Goal: Task Accomplishment & Management: Manage account settings

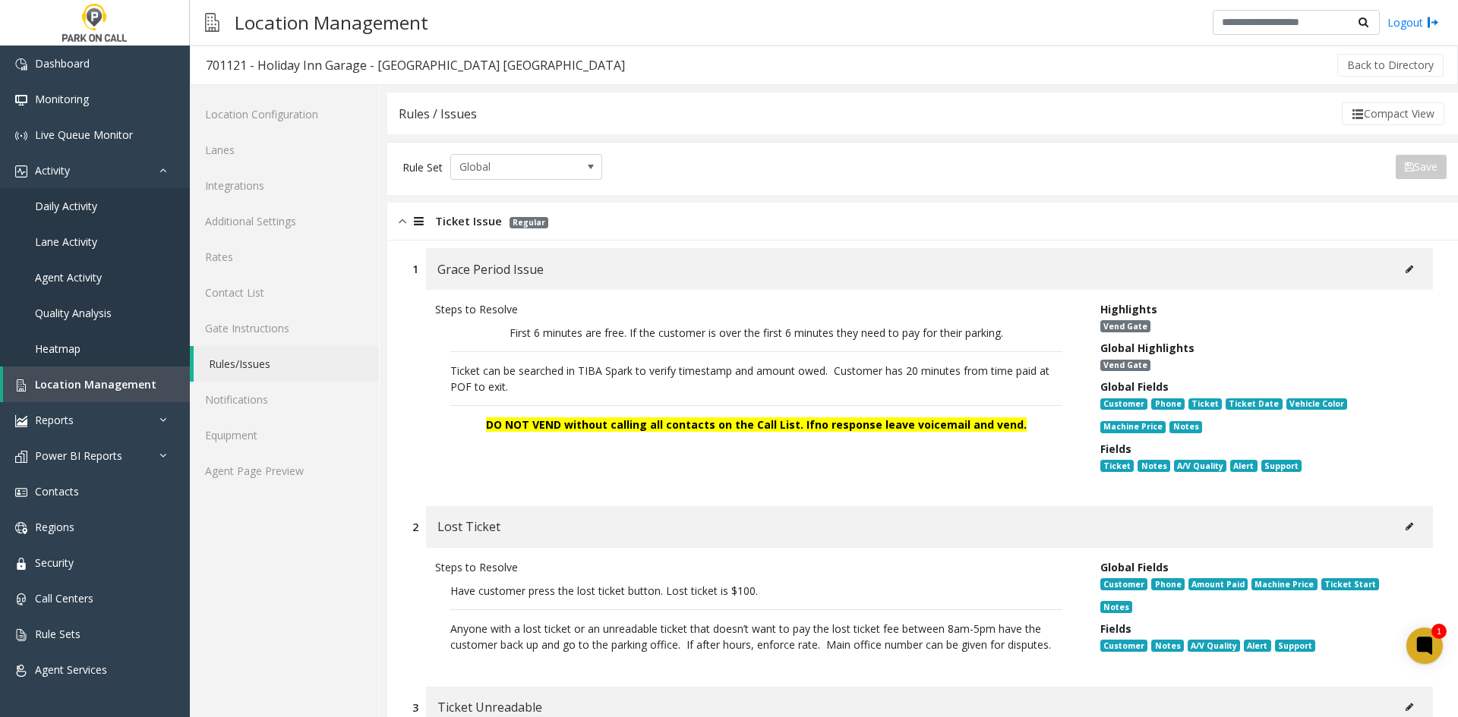
scroll to position [2161, 0]
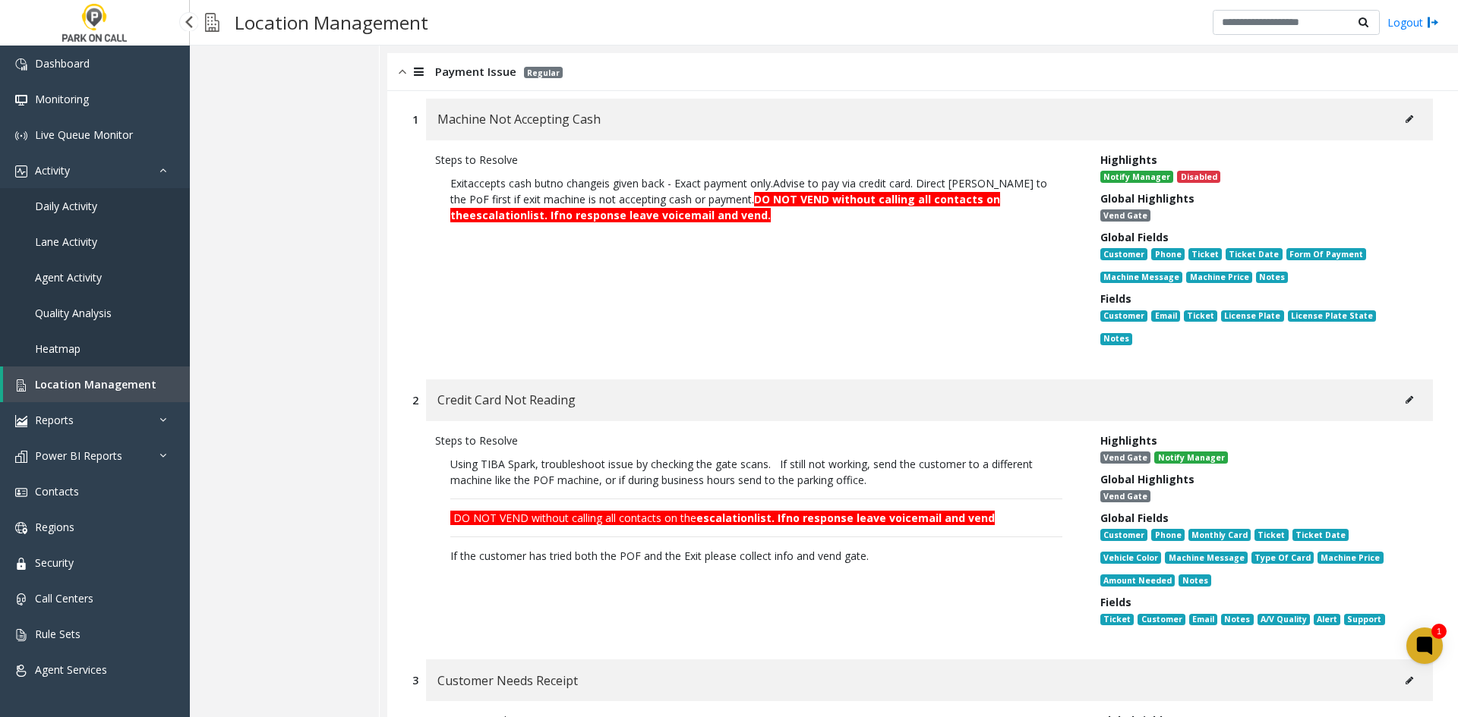
click at [95, 355] on link "Heatmap" at bounding box center [95, 349] width 190 height 36
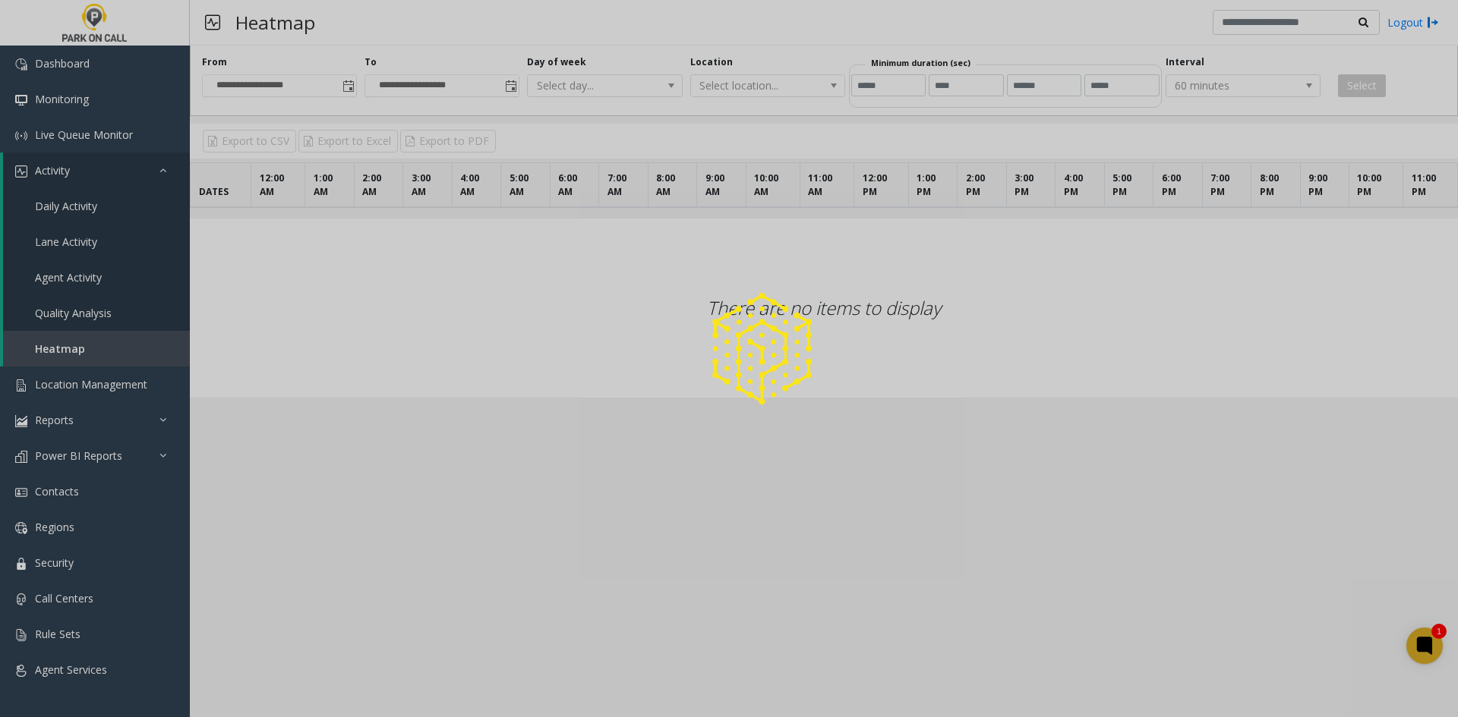
click at [97, 380] on div at bounding box center [729, 358] width 1458 height 717
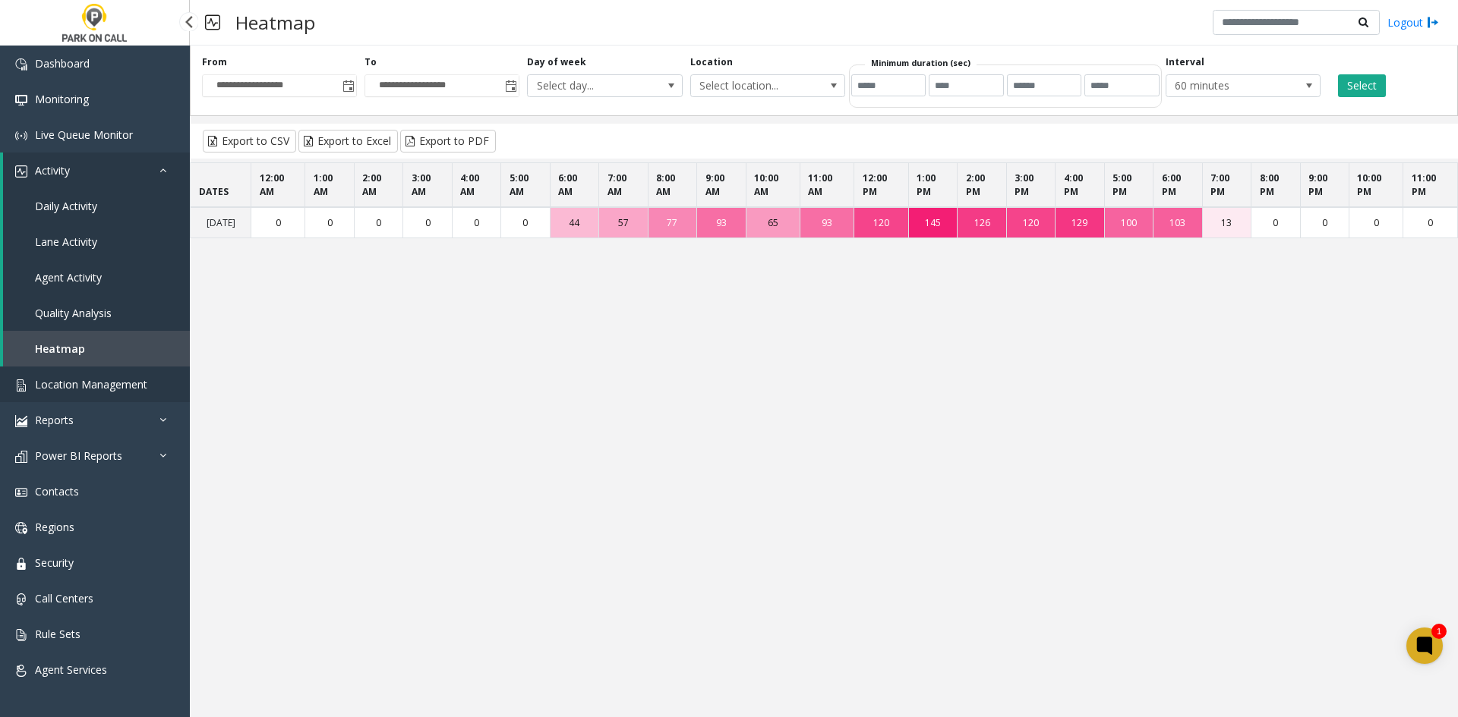
click at [96, 385] on span "Location Management" at bounding box center [91, 384] width 112 height 14
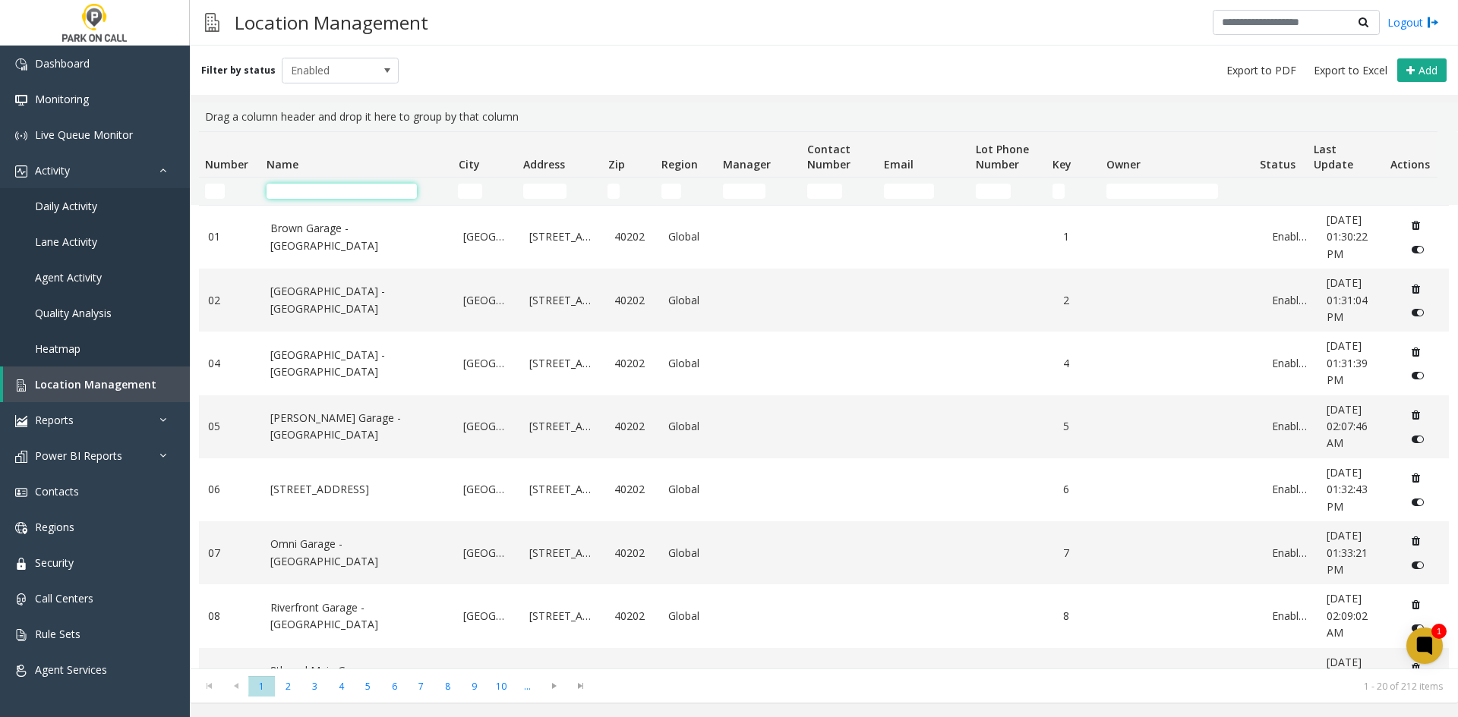
click at [311, 190] on input "Name Filter" at bounding box center [341, 191] width 150 height 15
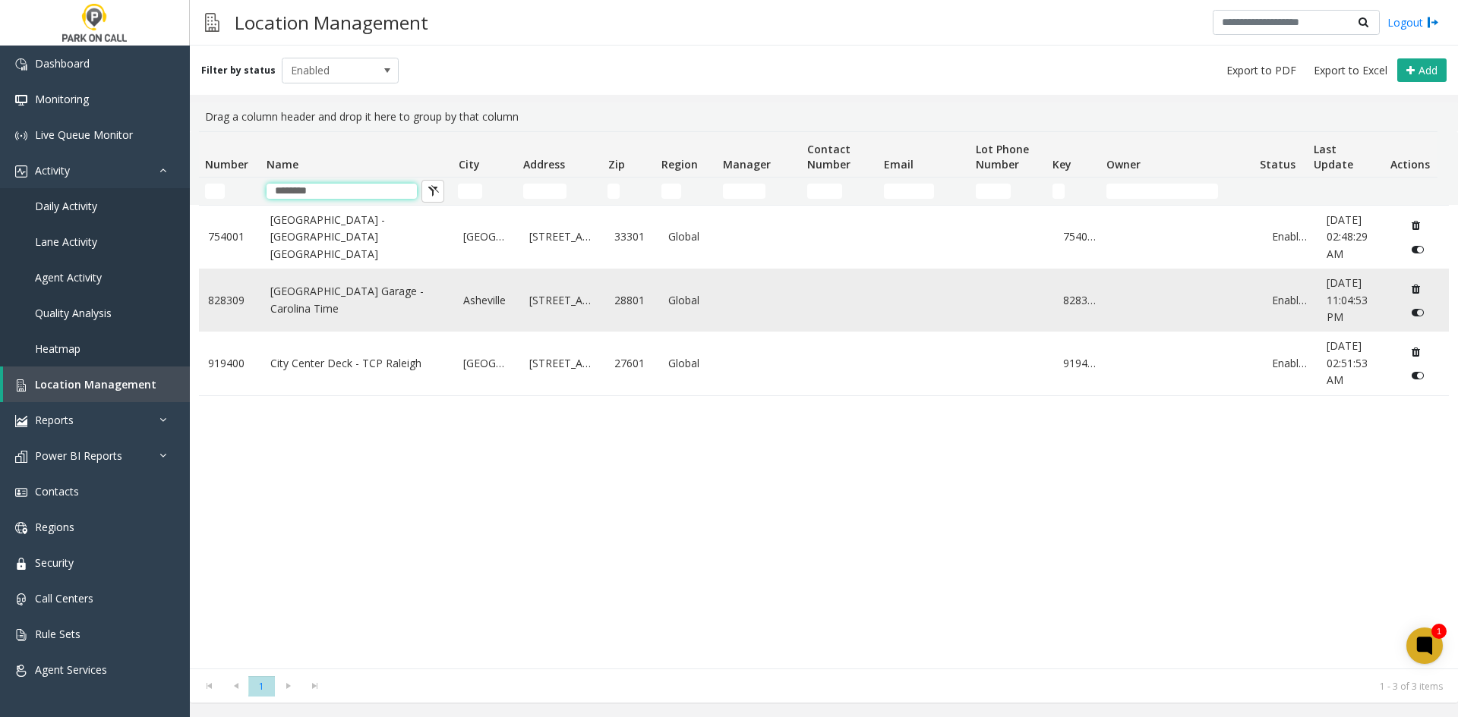
type input "********"
click at [336, 290] on td "[GEOGRAPHIC_DATA] Garage - Carolina Time" at bounding box center [358, 300] width 194 height 63
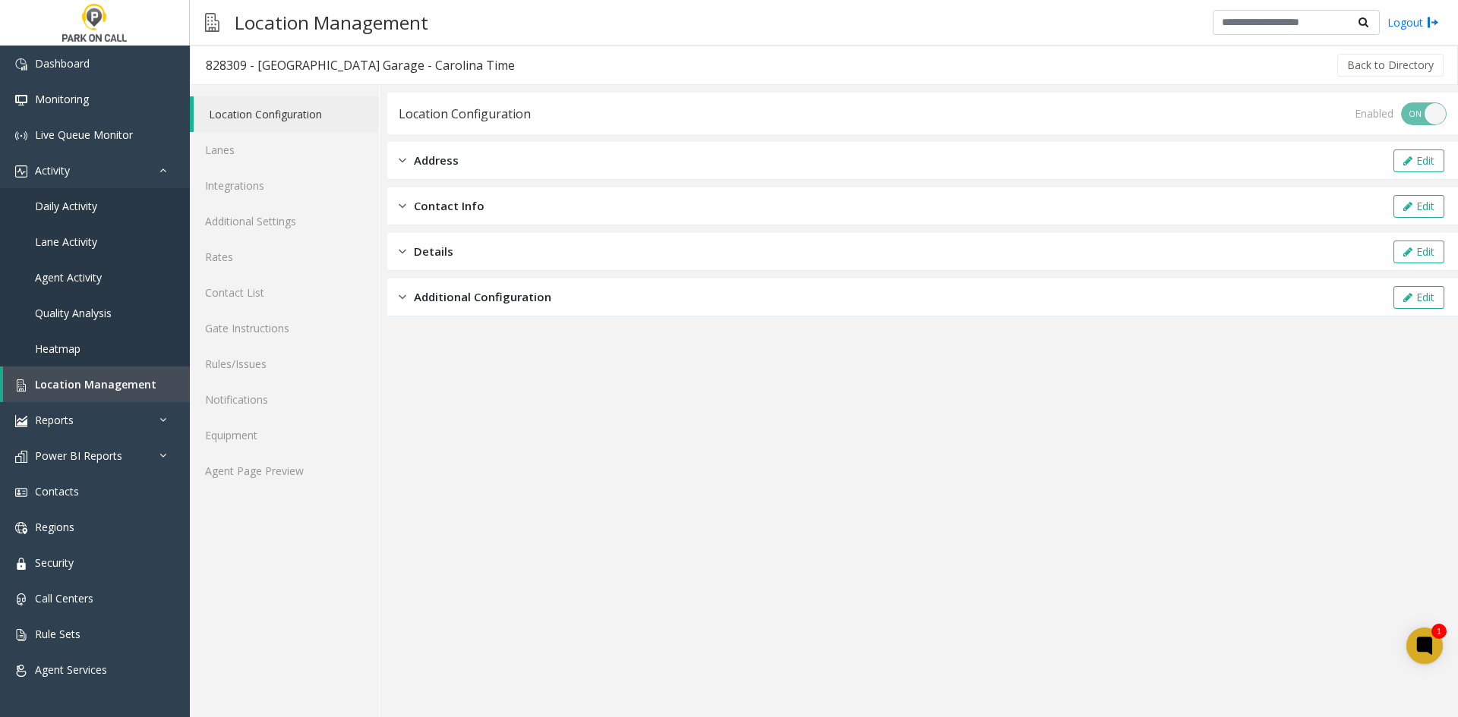
click at [265, 60] on div "828309 - [GEOGRAPHIC_DATA] Garage - Carolina Time" at bounding box center [360, 65] width 309 height 20
drag, startPoint x: 265, startPoint y: 60, endPoint x: 365, endPoint y: 59, distance: 100.2
click at [327, 61] on div "828309 - [GEOGRAPHIC_DATA] Garage - Carolina Time" at bounding box center [360, 65] width 309 height 20
copy div "City Centre Garage"
click at [130, 203] on link "Daily Activity" at bounding box center [95, 206] width 190 height 36
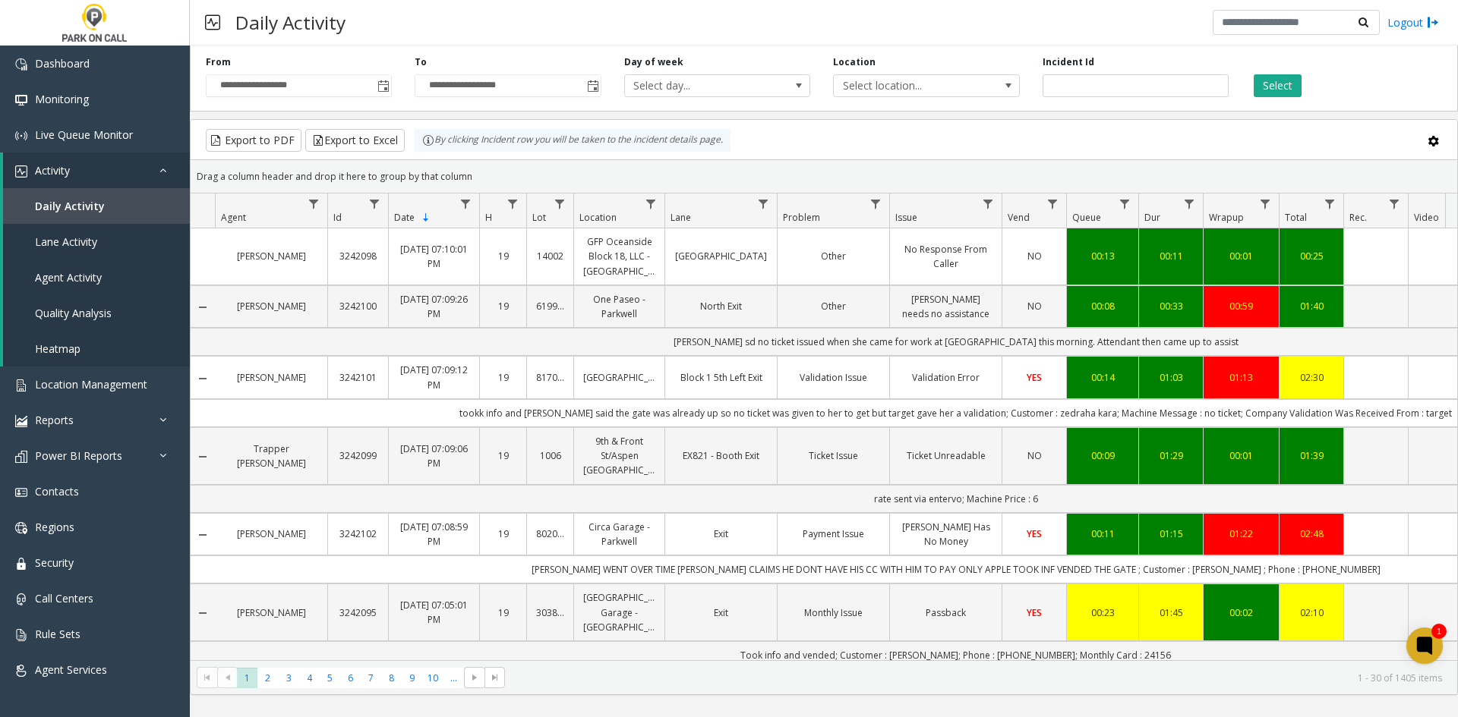
click at [392, 89] on div "**********" at bounding box center [298, 76] width 209 height 42
click at [386, 87] on span "Toggle popup" at bounding box center [383, 86] width 12 height 12
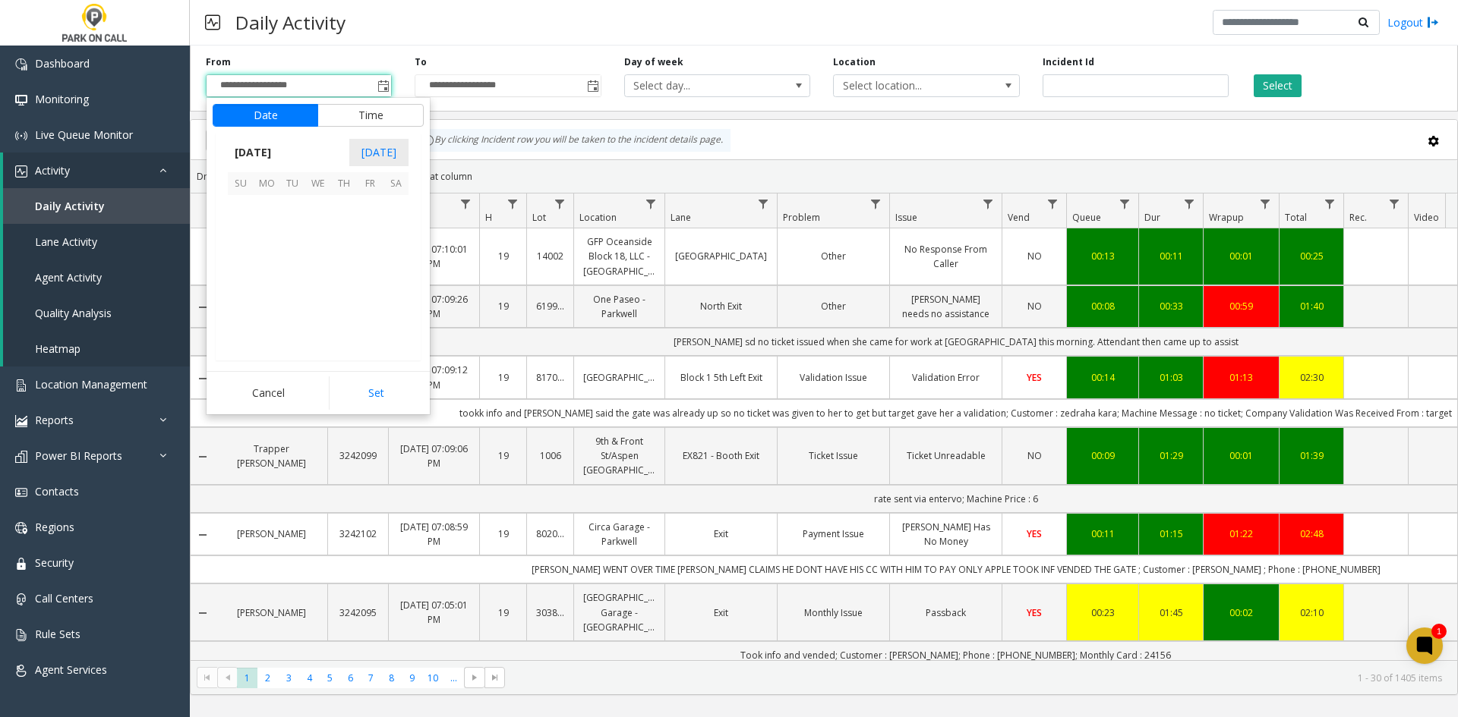
scroll to position [272283, 0]
click at [251, 234] on span "3" at bounding box center [241, 234] width 26 height 26
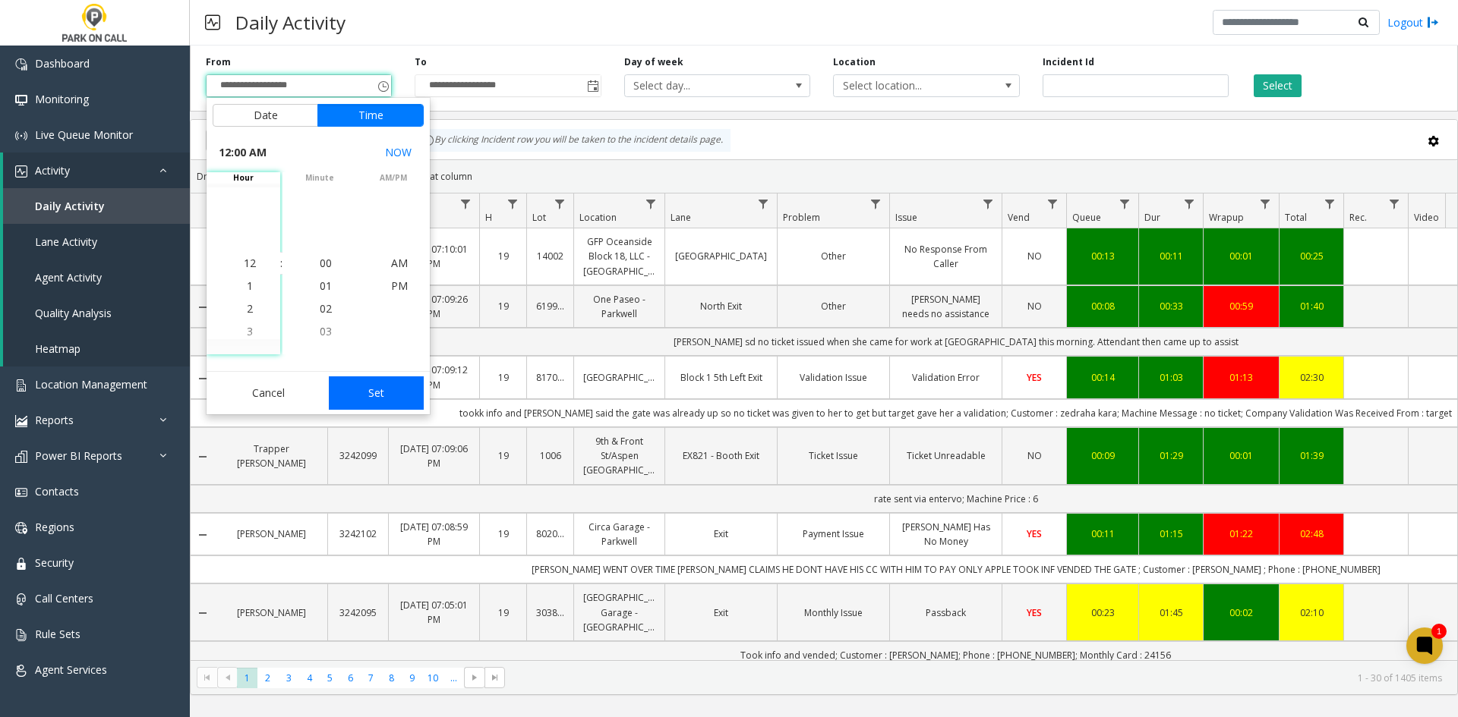
click at [417, 398] on button "Set" at bounding box center [377, 393] width 96 height 33
type input "**********"
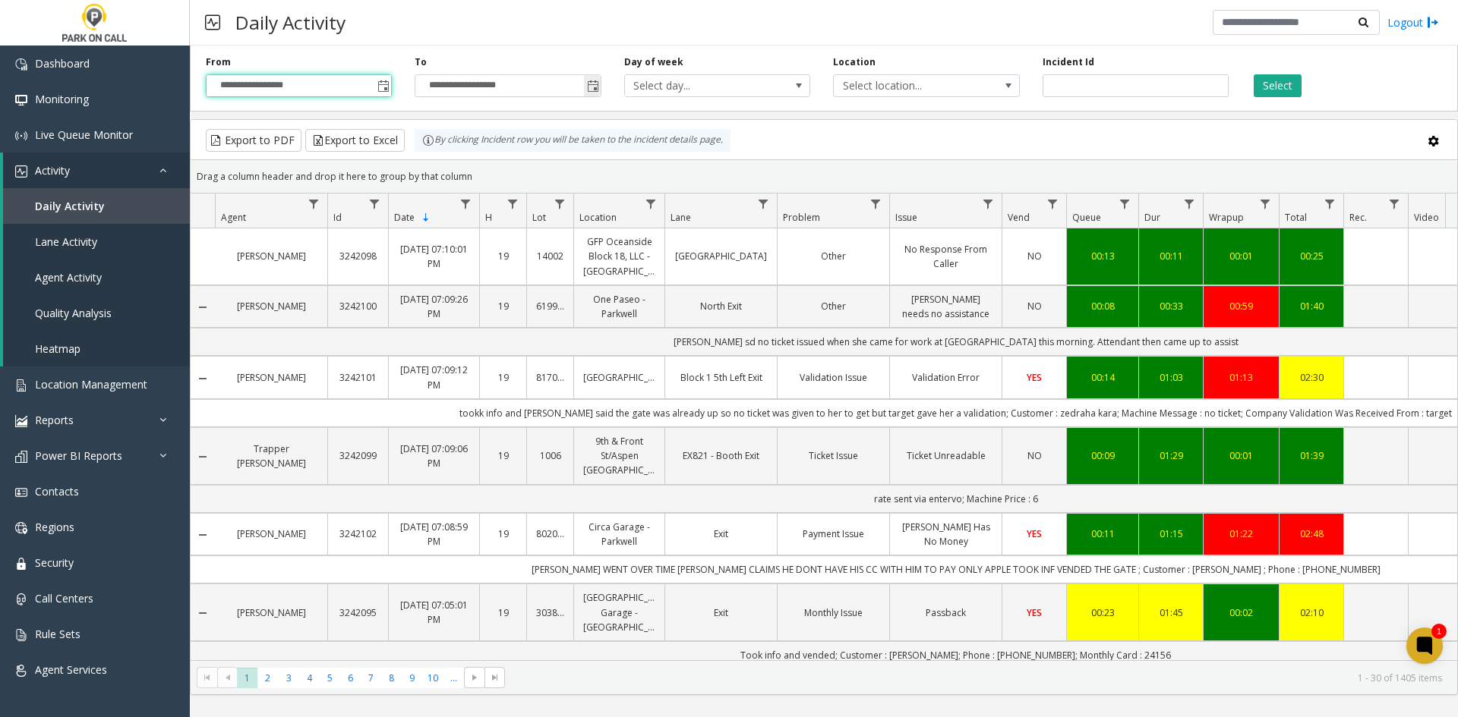
click at [588, 88] on span "Toggle popup" at bounding box center [593, 86] width 12 height 12
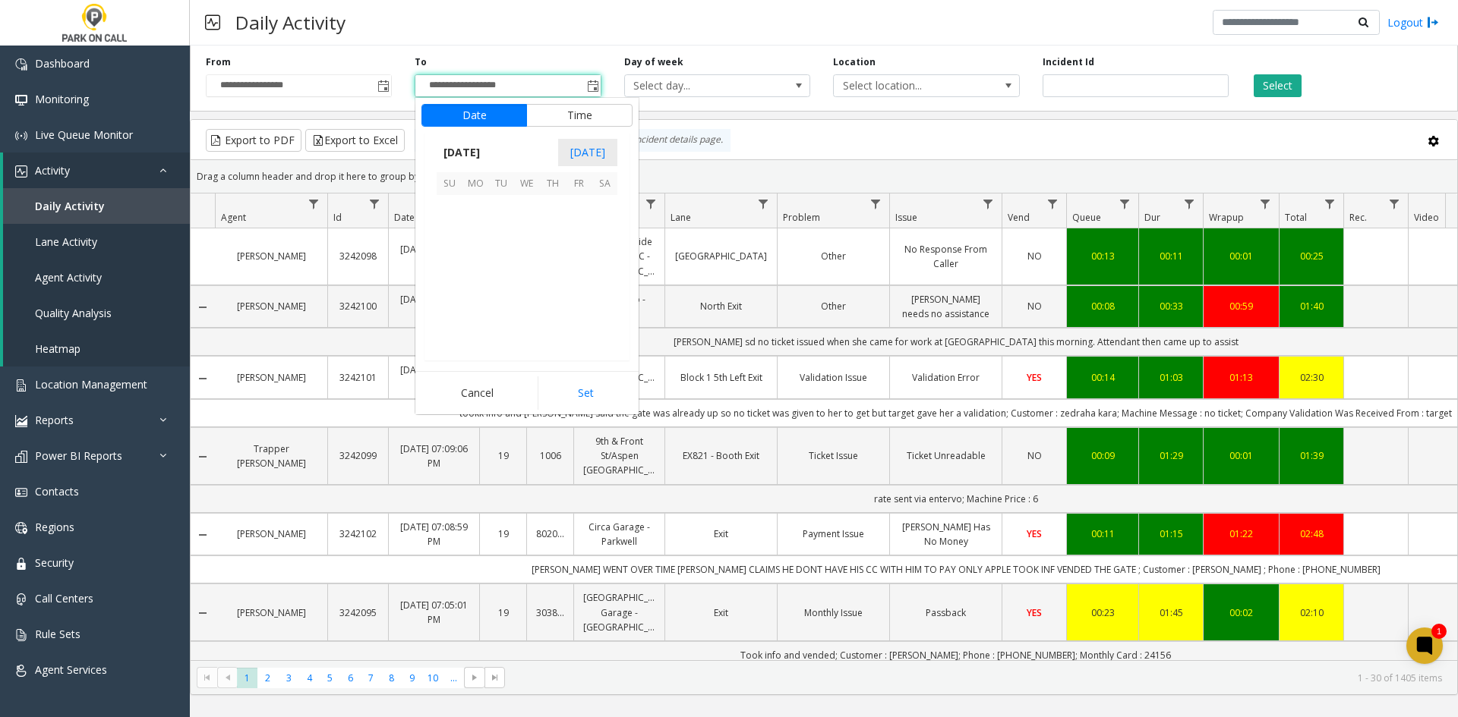
scroll to position [23, 0]
click at [601, 234] on span "9" at bounding box center [604, 234] width 26 height 26
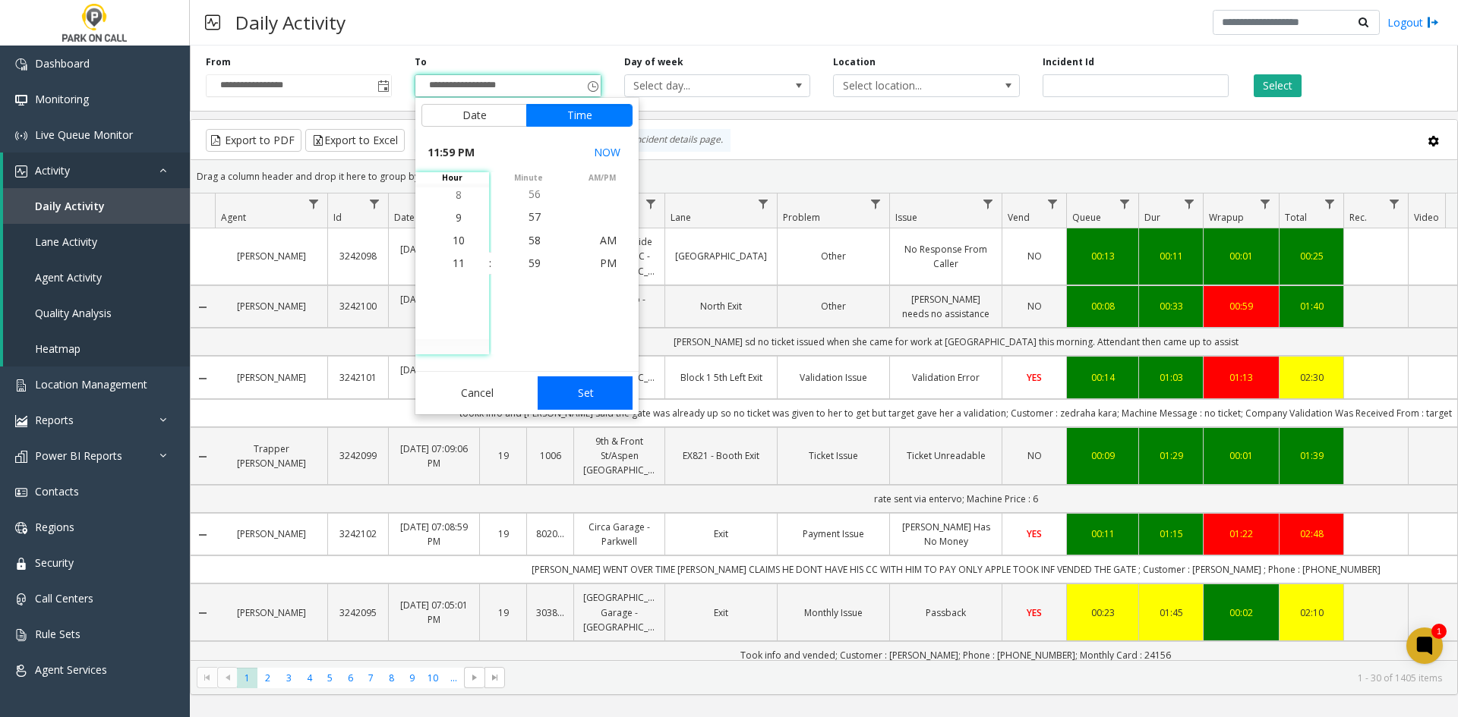
click at [593, 398] on button "Set" at bounding box center [585, 393] width 96 height 33
type input "**********"
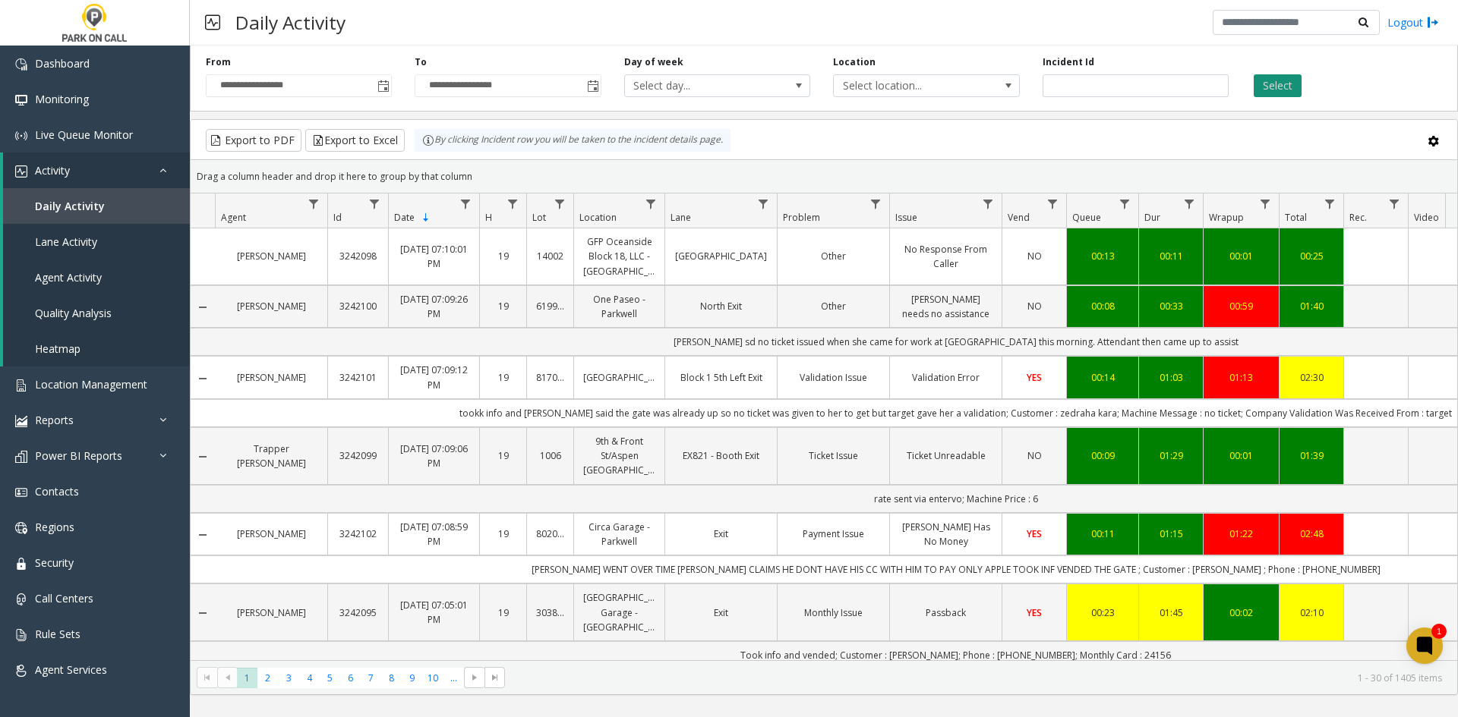
click at [1280, 90] on button "Select" at bounding box center [1277, 85] width 48 height 23
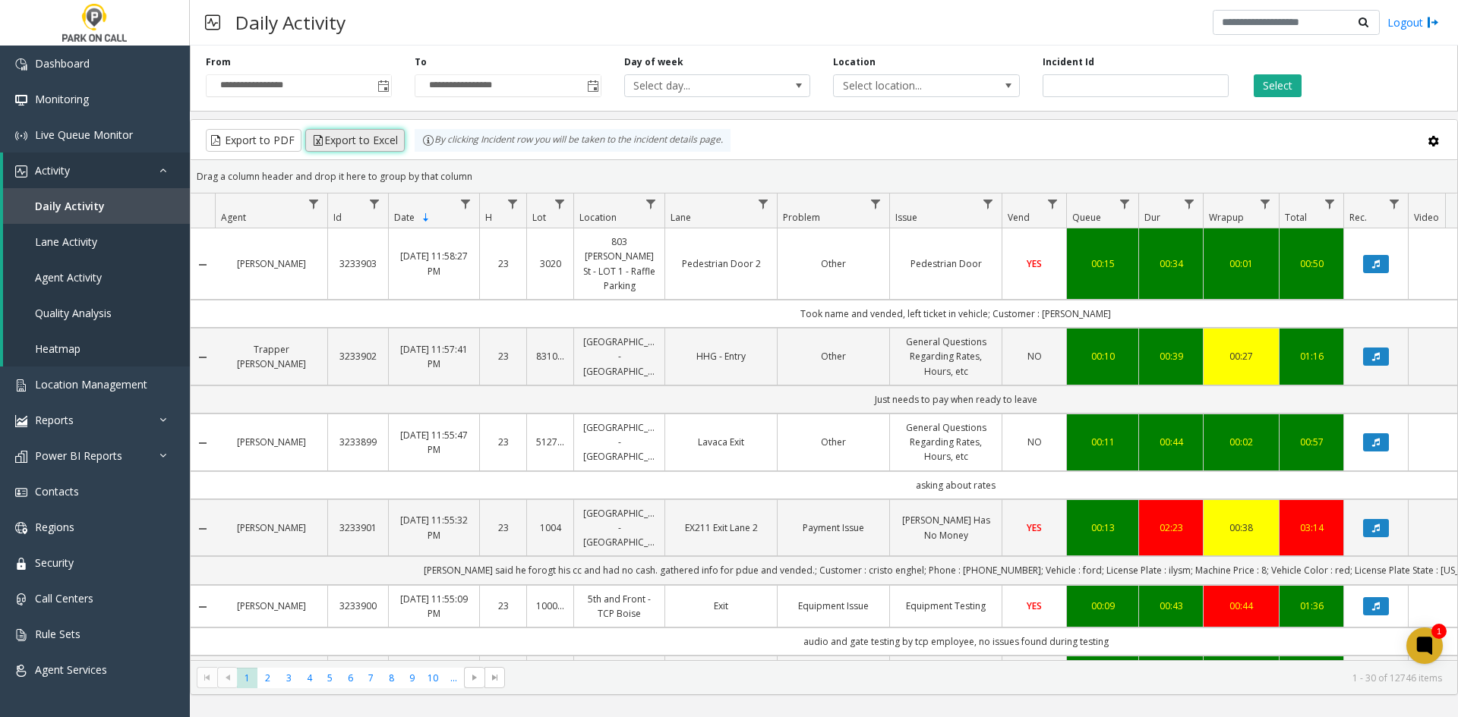
click at [355, 147] on button "Export to Excel" at bounding box center [354, 140] width 99 height 23
click at [307, 199] on link "Data table" at bounding box center [314, 204] width 20 height 20
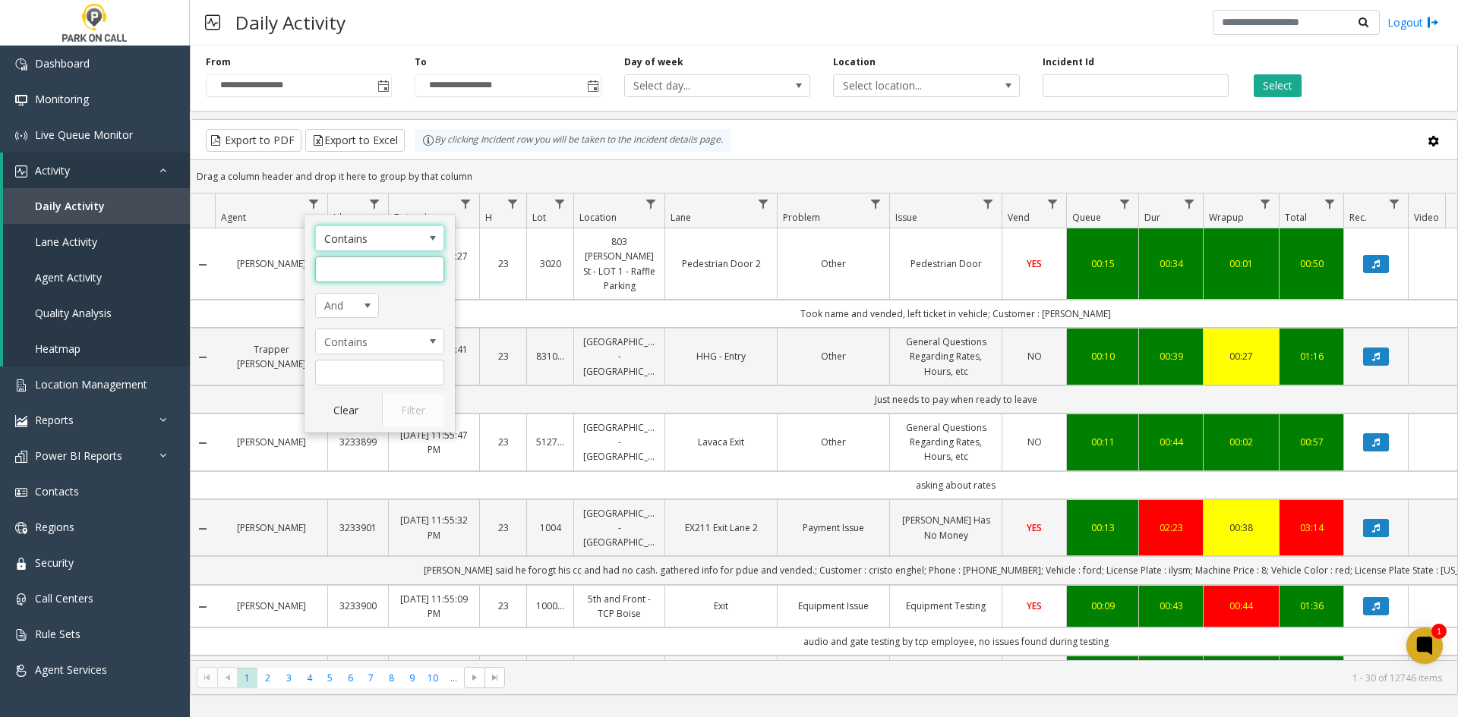
click at [363, 264] on input "Agent Filter" at bounding box center [379, 270] width 129 height 26
type input "******"
click button "Filter" at bounding box center [413, 410] width 62 height 33
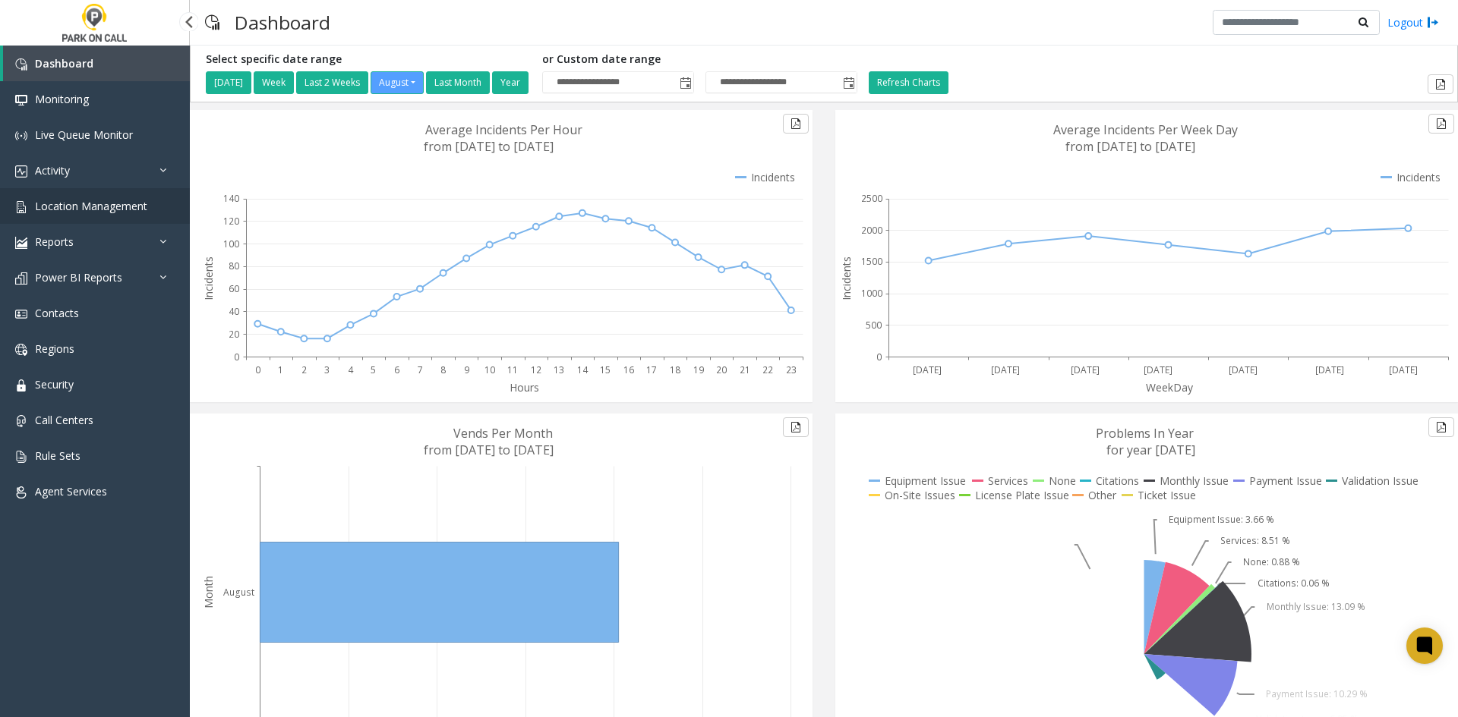
click at [128, 219] on link "Location Management" at bounding box center [95, 206] width 190 height 36
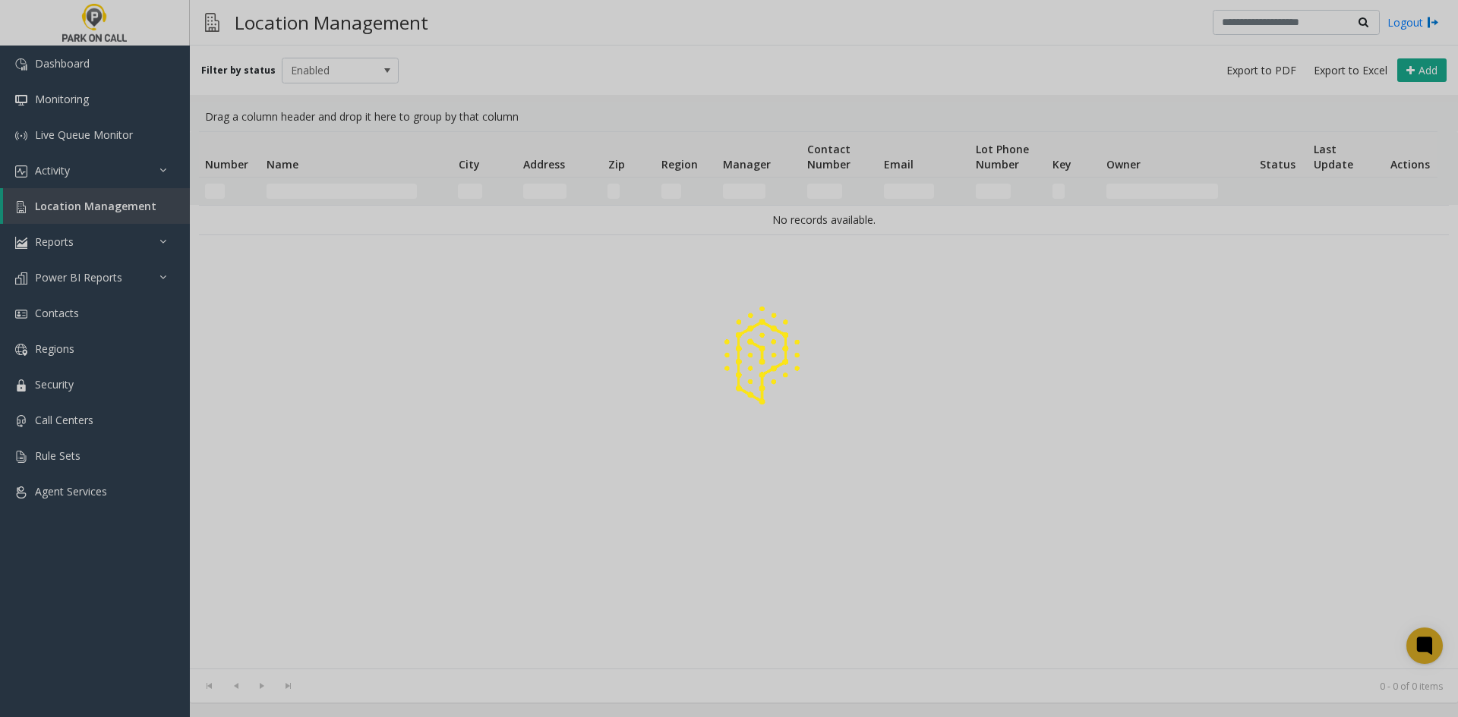
click at [110, 175] on div at bounding box center [729, 358] width 1458 height 717
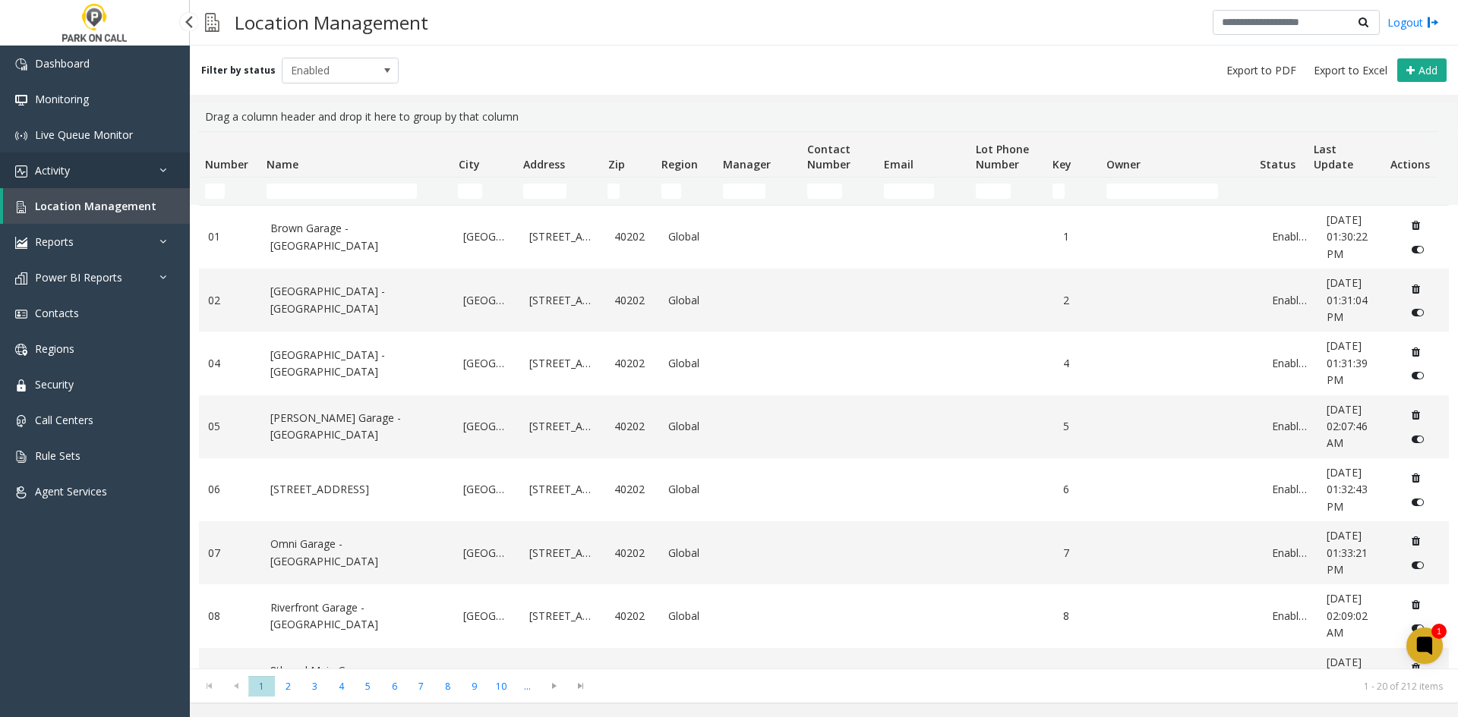
click at [110, 175] on link "Activity" at bounding box center [95, 171] width 190 height 36
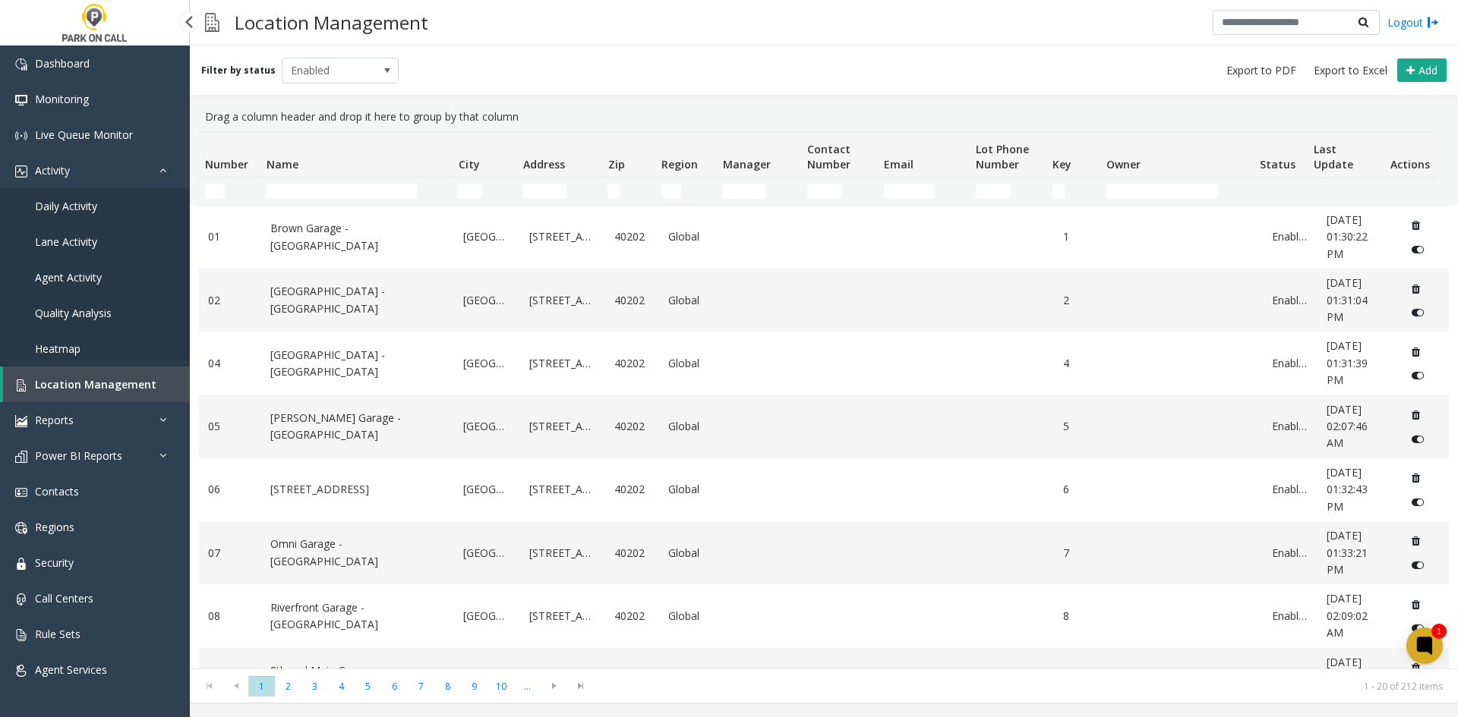
click at [114, 204] on link "Daily Activity" at bounding box center [95, 206] width 190 height 36
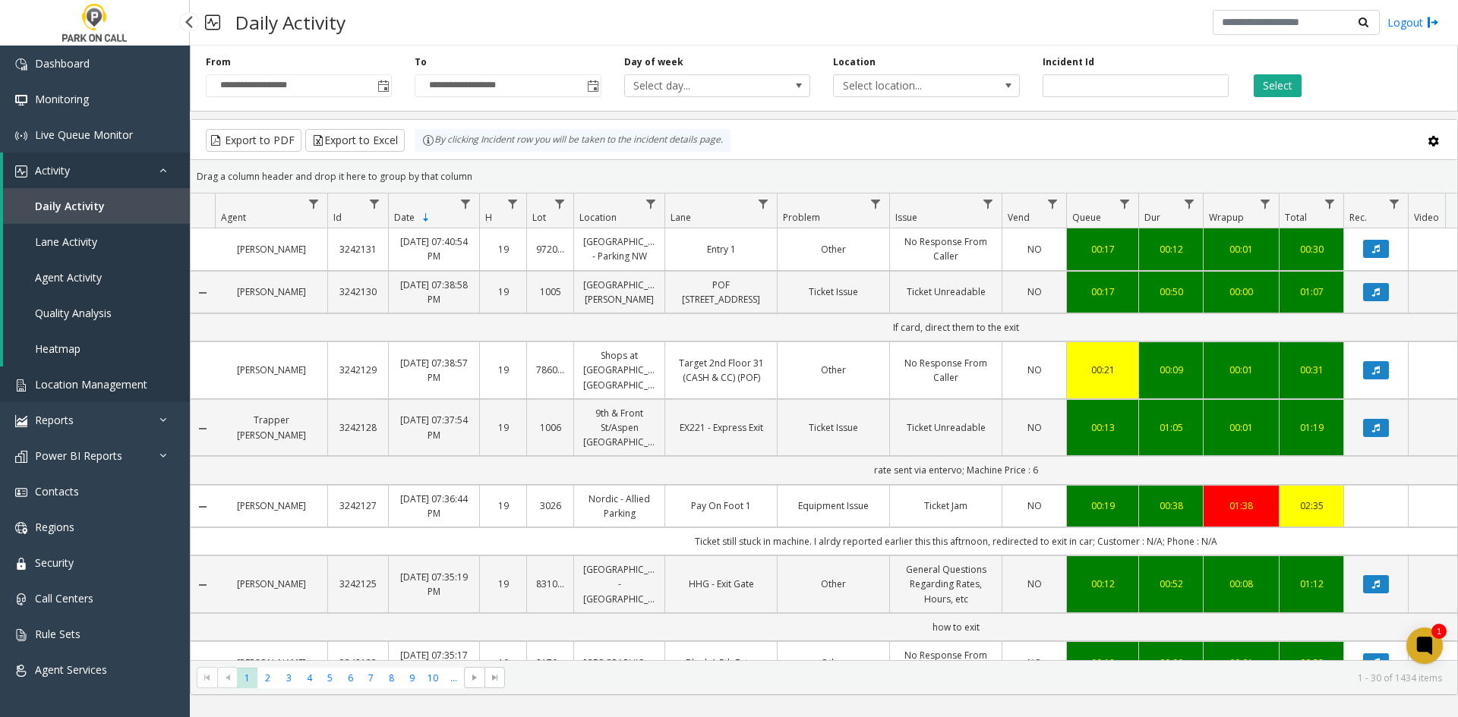
click at [155, 379] on link "Location Management" at bounding box center [95, 385] width 190 height 36
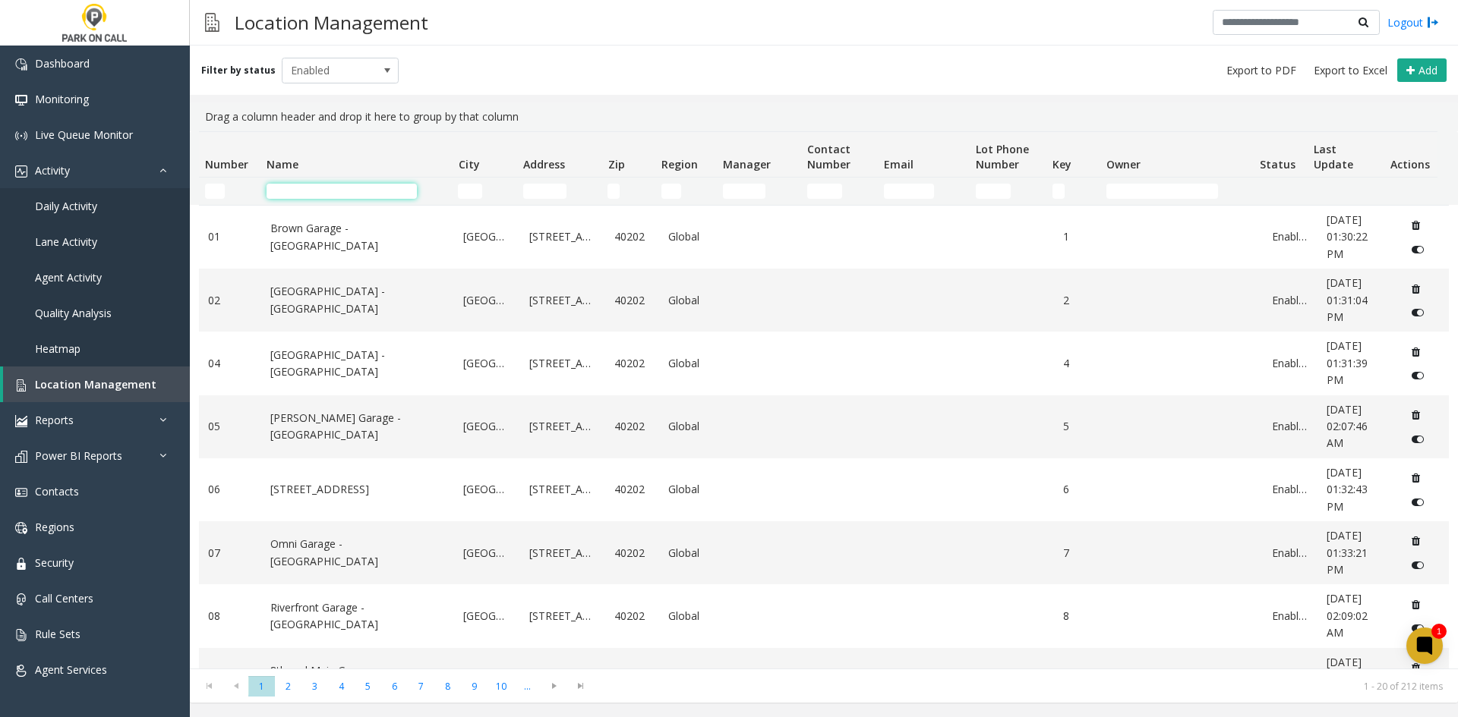
click at [320, 194] on input "Name Filter" at bounding box center [341, 191] width 150 height 15
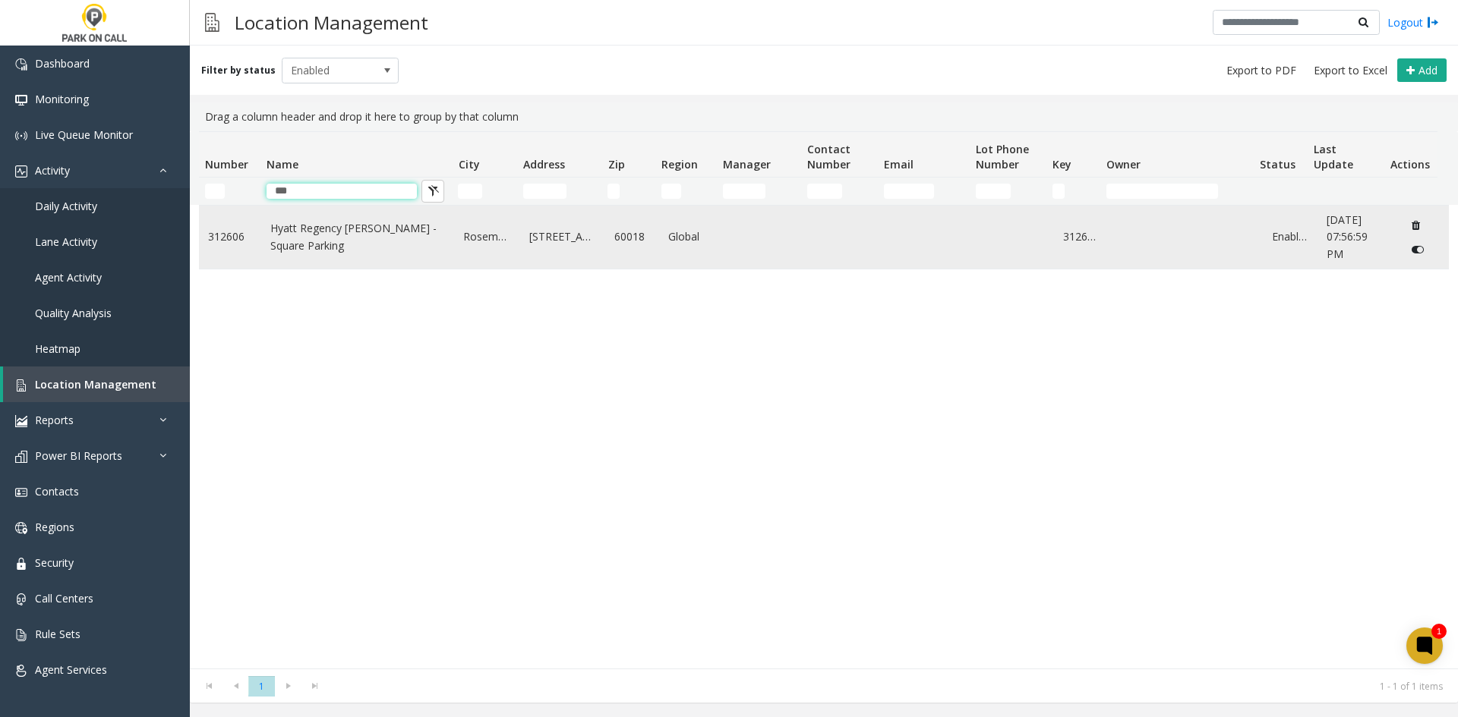
type input "***"
click at [302, 240] on link "Hyatt Regency [PERSON_NAME] - Square Parking" at bounding box center [357, 237] width 175 height 34
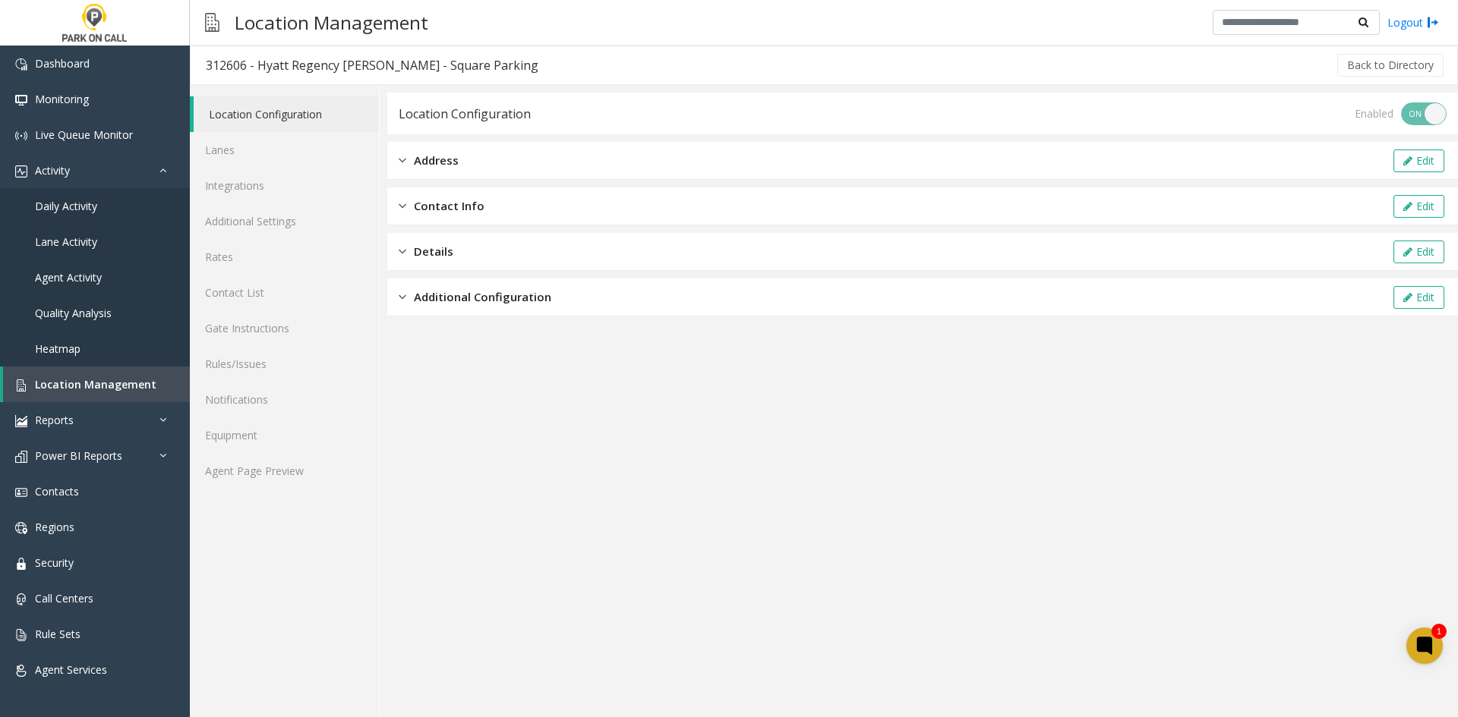
click at [265, 64] on div "312606 - Hyatt Regency [PERSON_NAME] - Square Parking" at bounding box center [372, 65] width 333 height 20
drag, startPoint x: 265, startPoint y: 64, endPoint x: 455, endPoint y: 52, distance: 190.9
click at [455, 52] on h3 "312606 - Hyatt Regency [PERSON_NAME] - Square Parking" at bounding box center [372, 65] width 363 height 35
copy div "Hyatt Regency [PERSON_NAME] - Square Parking"
click at [112, 386] on span "Location Management" at bounding box center [95, 384] width 121 height 14
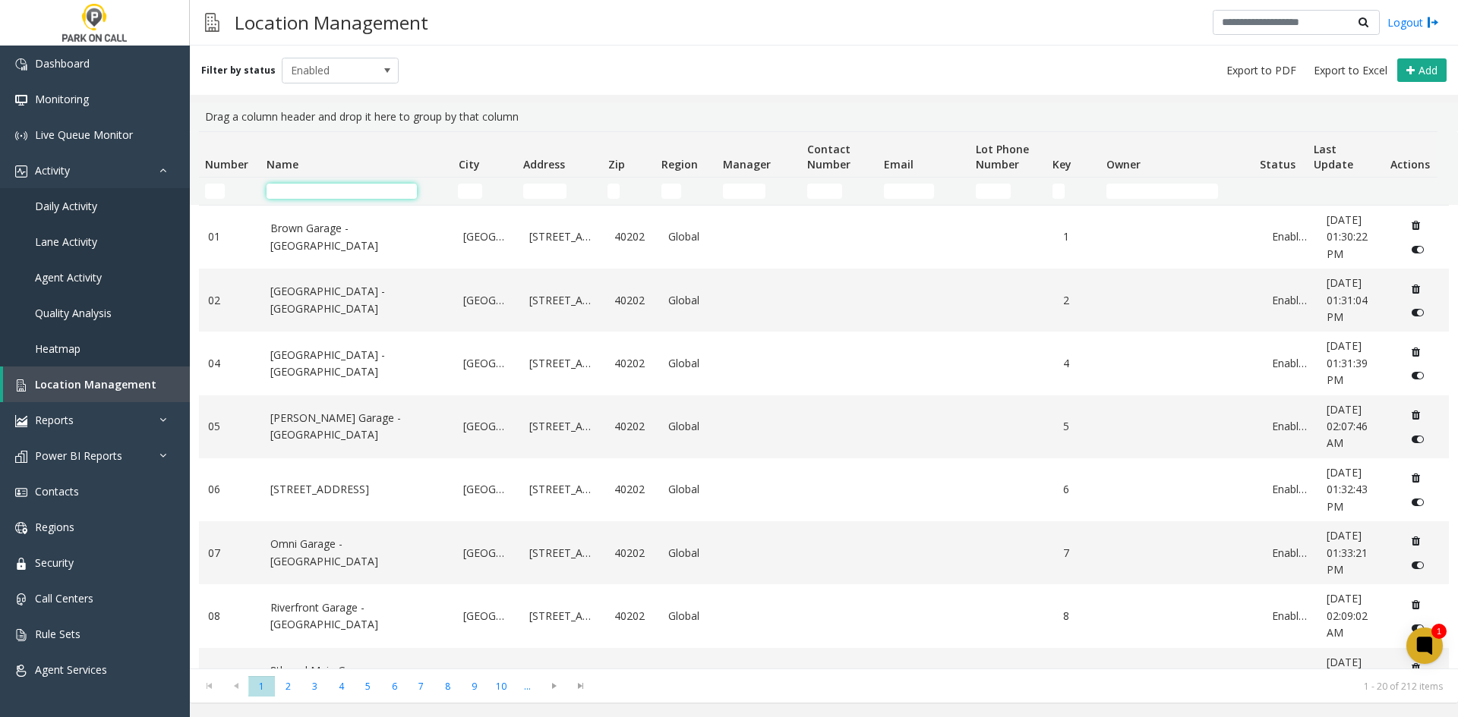
click at [311, 192] on input "Name Filter" at bounding box center [341, 191] width 150 height 15
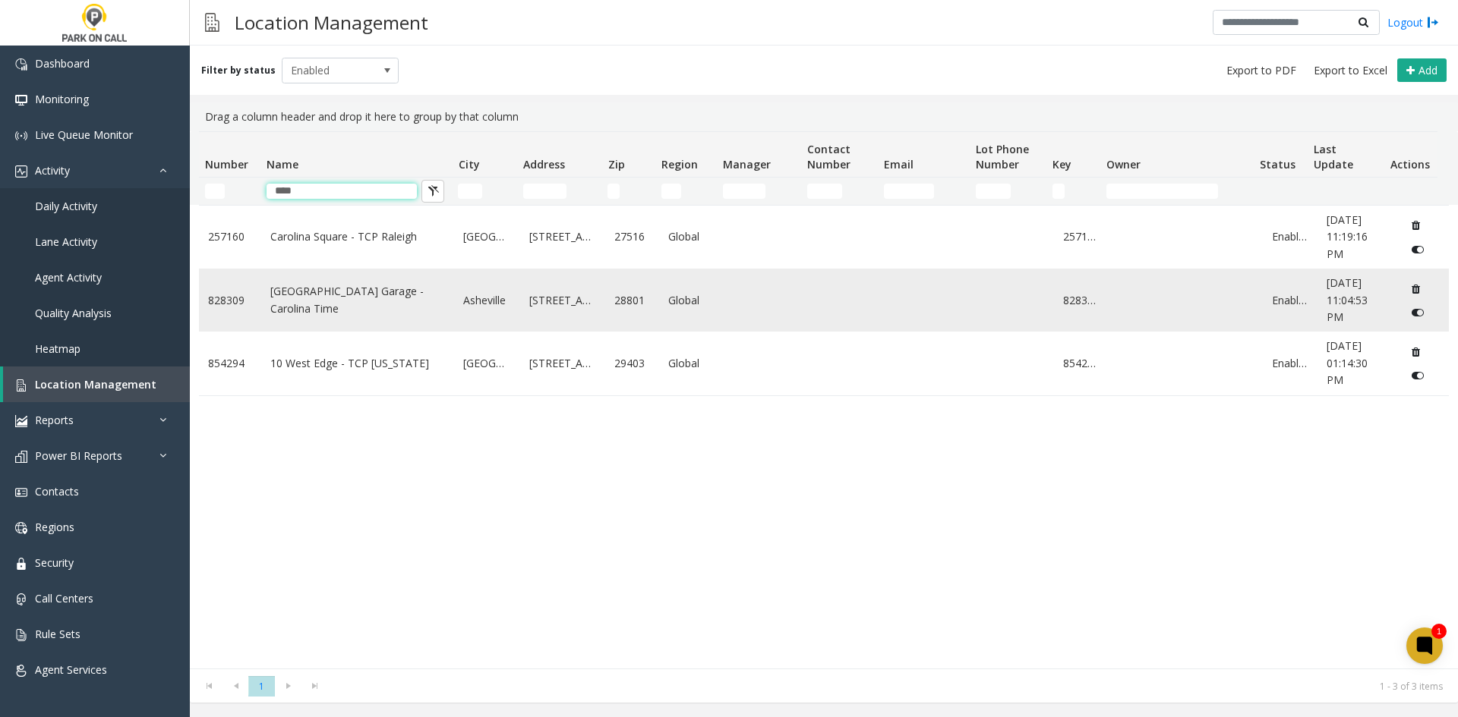
type input "****"
click at [316, 310] on td "[GEOGRAPHIC_DATA] Garage - Carolina Time" at bounding box center [358, 300] width 194 height 63
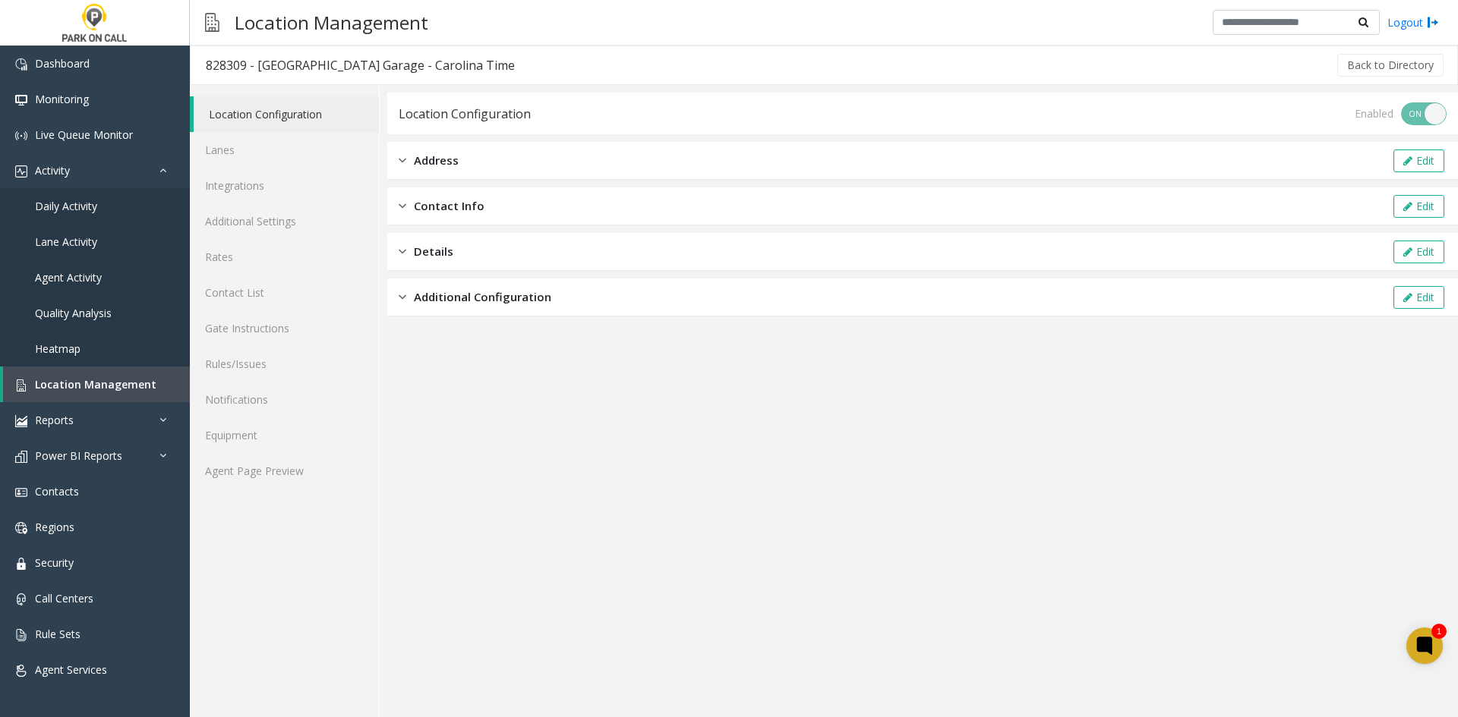
click at [269, 55] on div "828309 - [GEOGRAPHIC_DATA] Garage - Carolina Time" at bounding box center [360, 65] width 309 height 20
drag, startPoint x: 269, startPoint y: 55, endPoint x: 451, endPoint y: 55, distance: 181.4
click at [451, 55] on div "828309 - [GEOGRAPHIC_DATA] Garage - Carolina Time" at bounding box center [360, 65] width 309 height 20
copy div "[GEOGRAPHIC_DATA] Garage - Carolina Time"
